Goal: Task Accomplishment & Management: Manage account settings

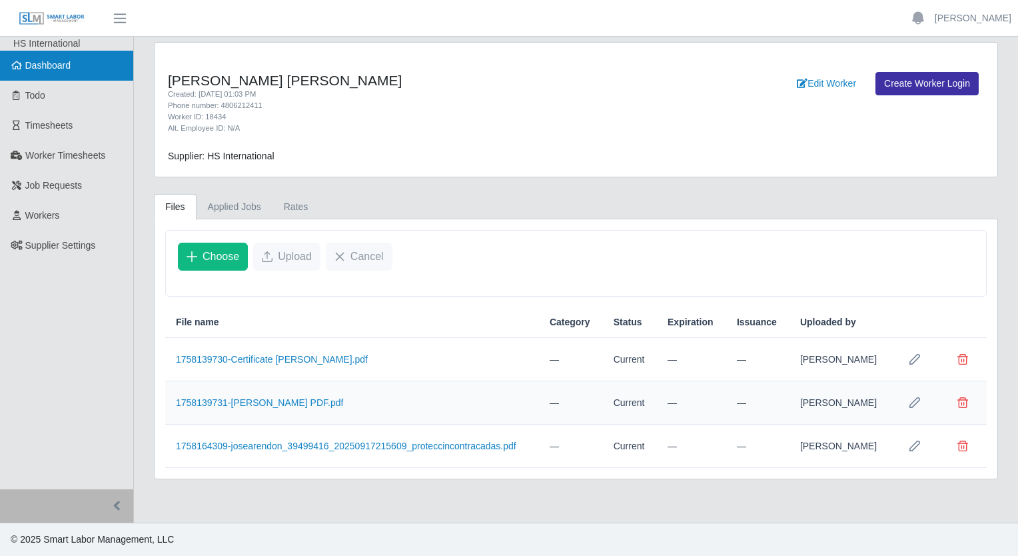
click at [41, 69] on span "Dashboard" at bounding box center [48, 65] width 46 height 11
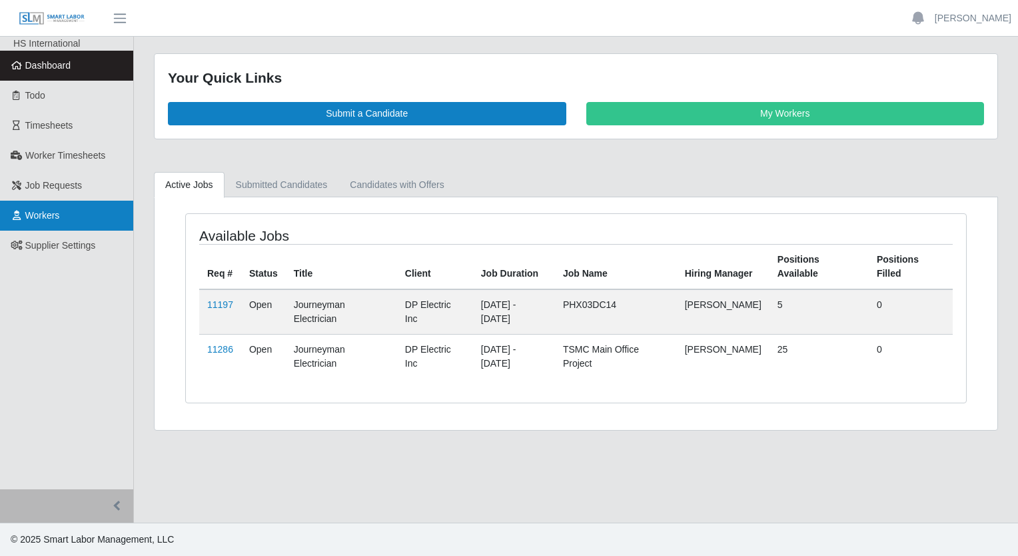
click at [33, 208] on link "Workers" at bounding box center [66, 216] width 133 height 30
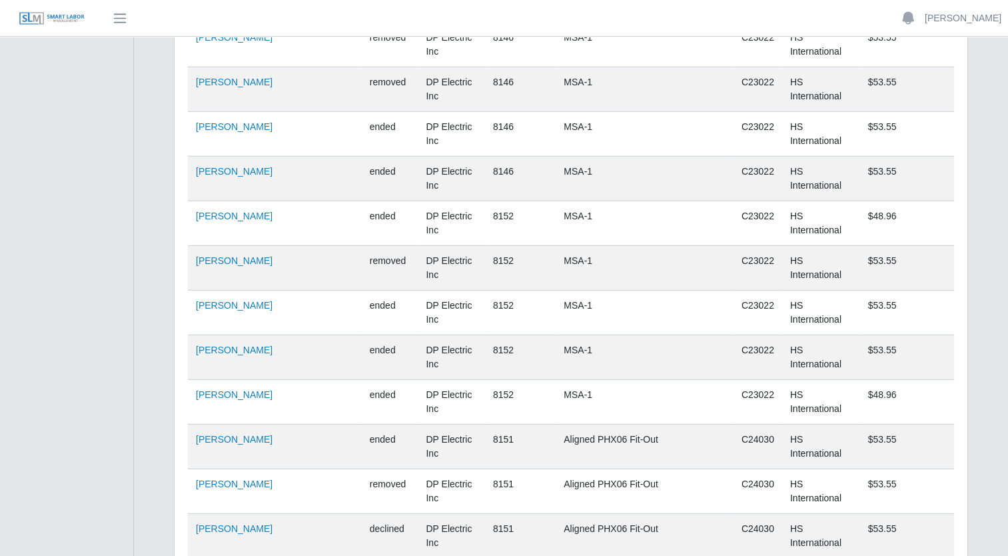
scroll to position [8865, 0]
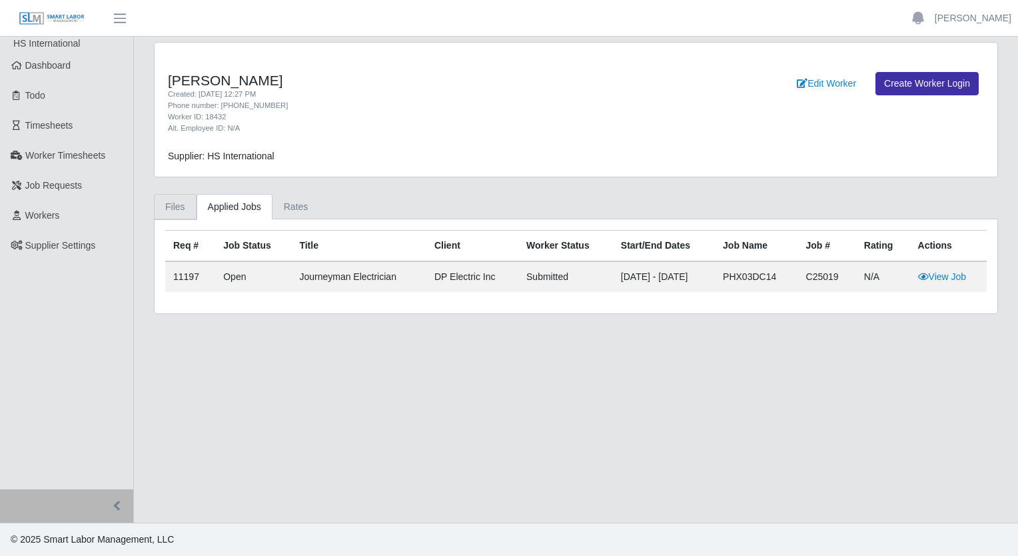
click at [176, 207] on link "Files" at bounding box center [175, 207] width 43 height 26
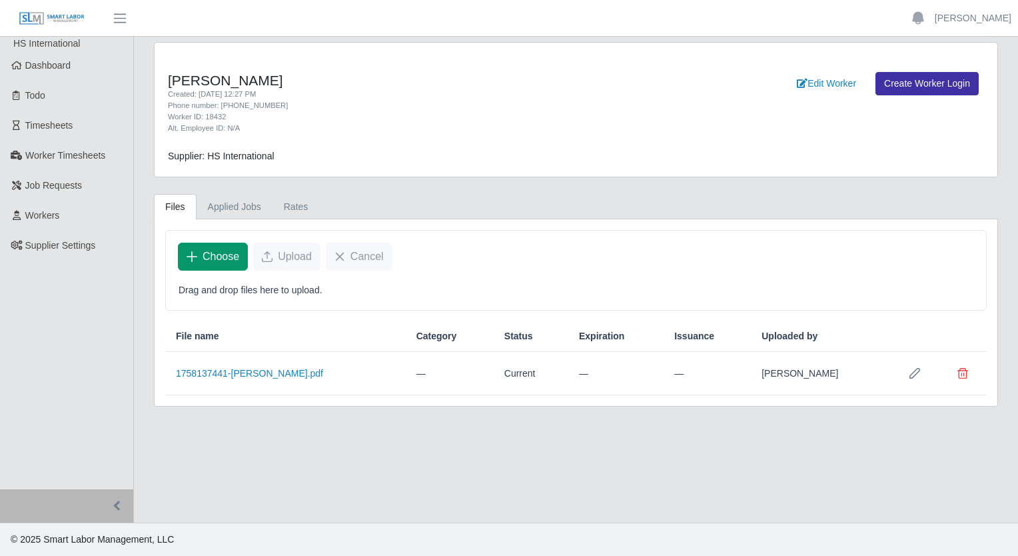
click at [231, 254] on span "Choose" at bounding box center [221, 257] width 37 height 16
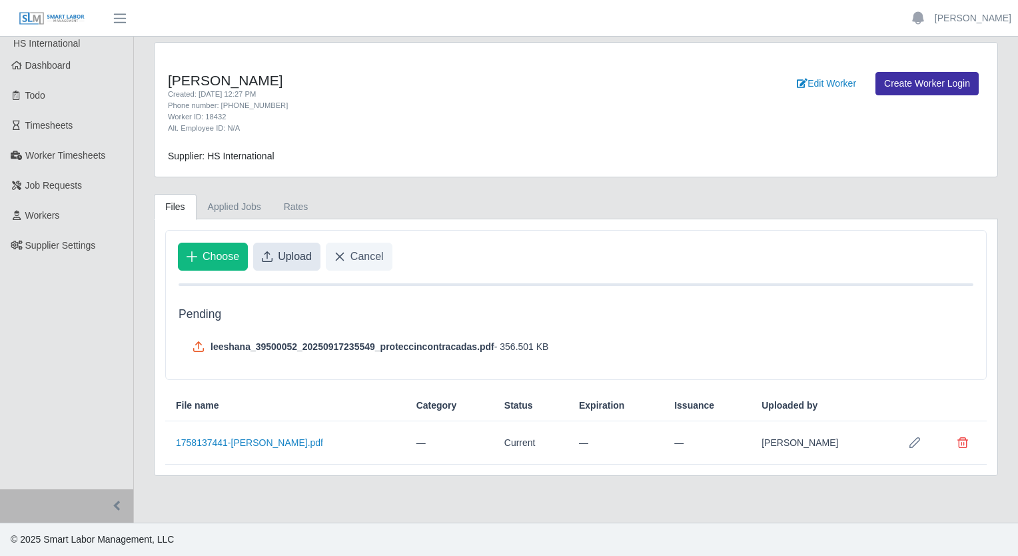
click at [272, 257] on button "Upload" at bounding box center [286, 257] width 67 height 28
